Goal: Task Accomplishment & Management: Manage account settings

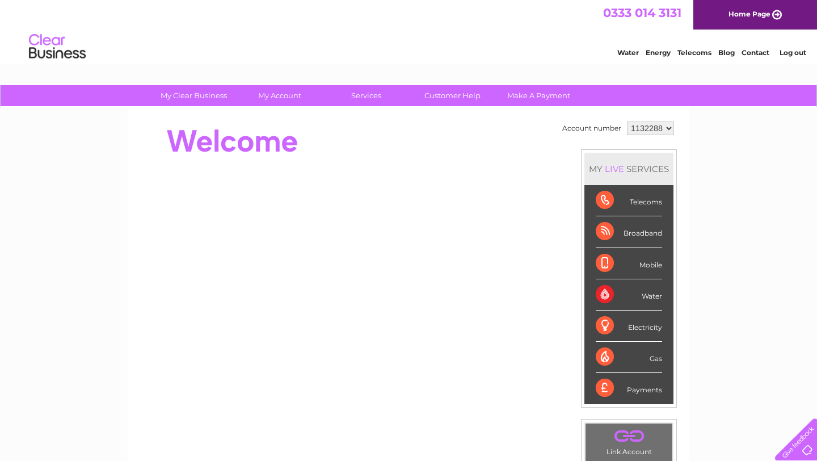
click at [118, 284] on div "My Clear Business Login Details My Details My Preferences Link Account My Accou…" at bounding box center [408, 404] width 817 height 638
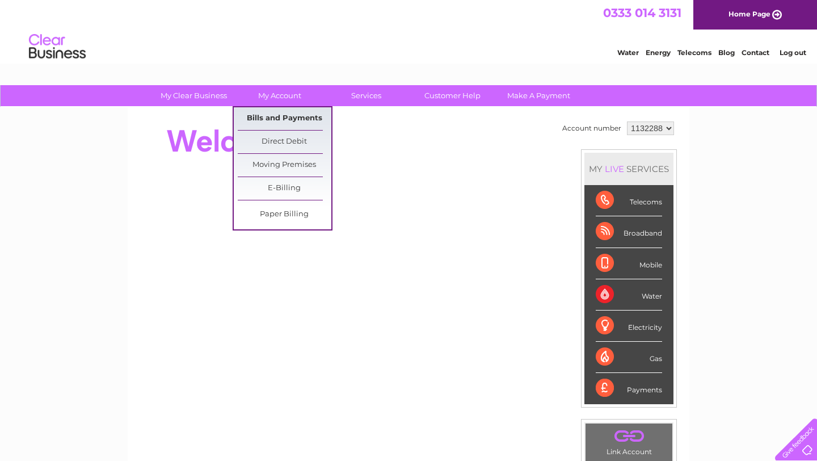
click at [279, 113] on link "Bills and Payments" at bounding box center [285, 118] width 94 height 23
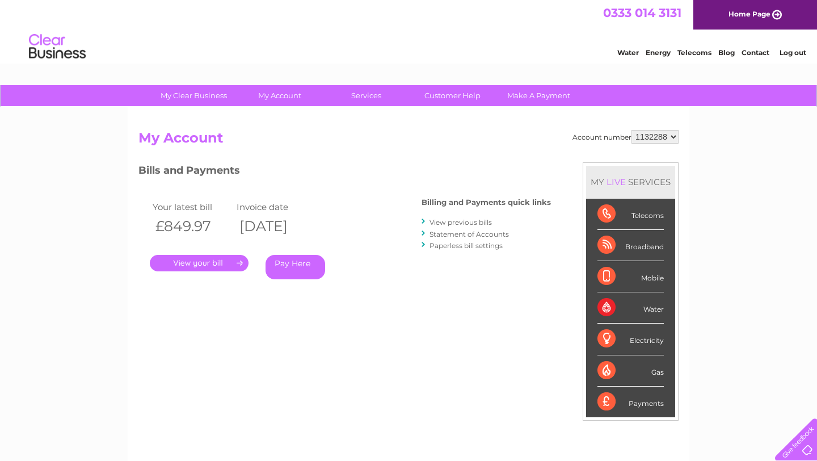
click at [224, 262] on link "." at bounding box center [199, 263] width 99 height 16
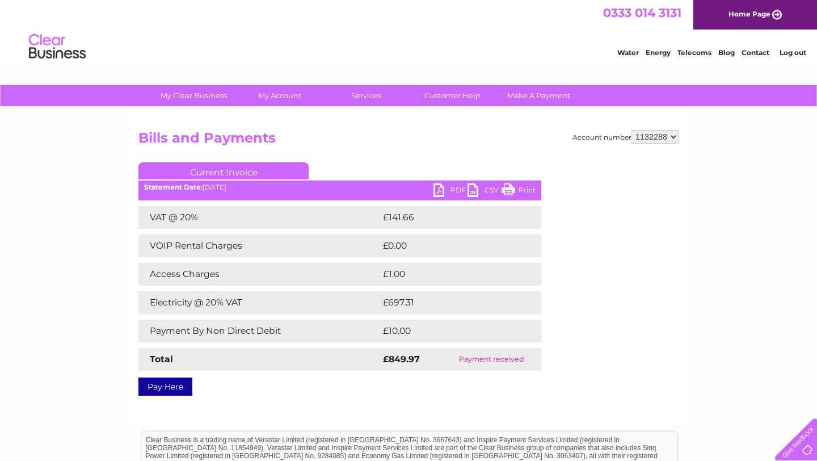
click at [522, 187] on link "Print" at bounding box center [519, 191] width 34 height 16
